Goal: Check status: Check status

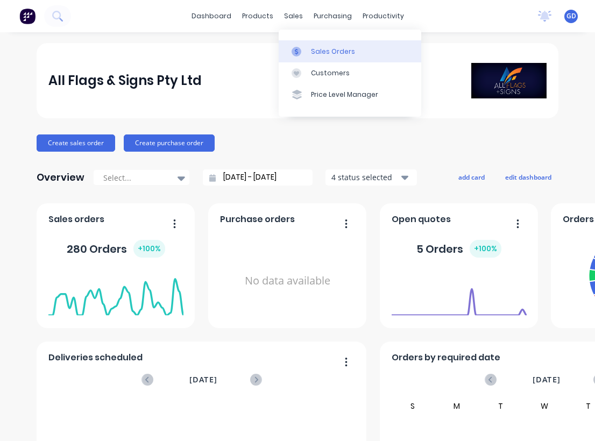
click at [321, 54] on div "Sales Orders" at bounding box center [333, 52] width 44 height 10
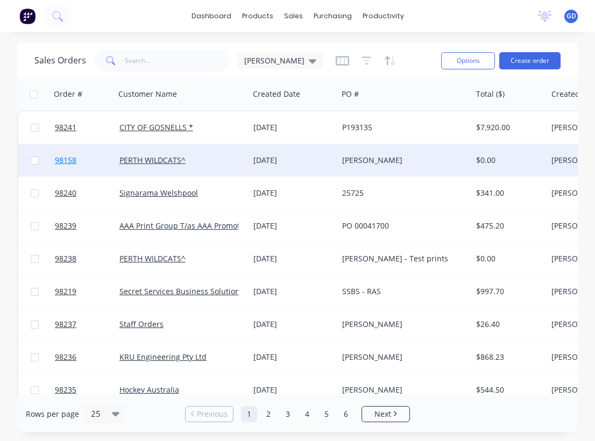
click at [61, 163] on span "98158" at bounding box center [66, 160] width 22 height 11
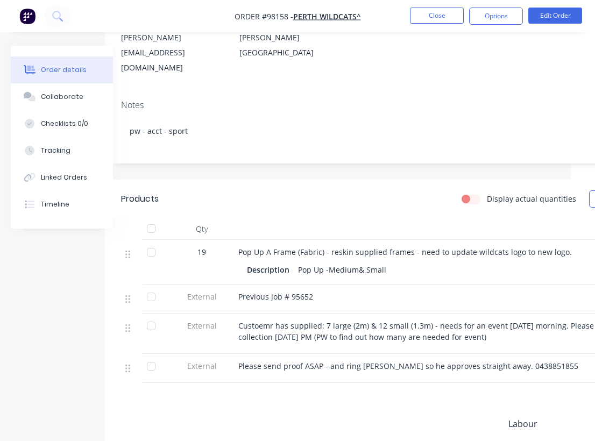
scroll to position [134, 25]
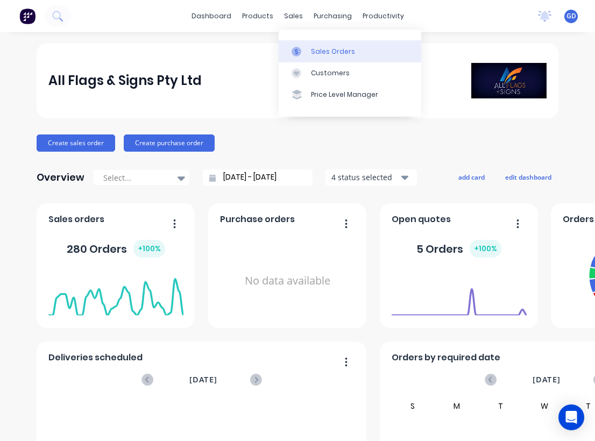
click at [320, 47] on div "Sales Orders" at bounding box center [333, 52] width 44 height 10
